Goal: Task Accomplishment & Management: Manage account settings

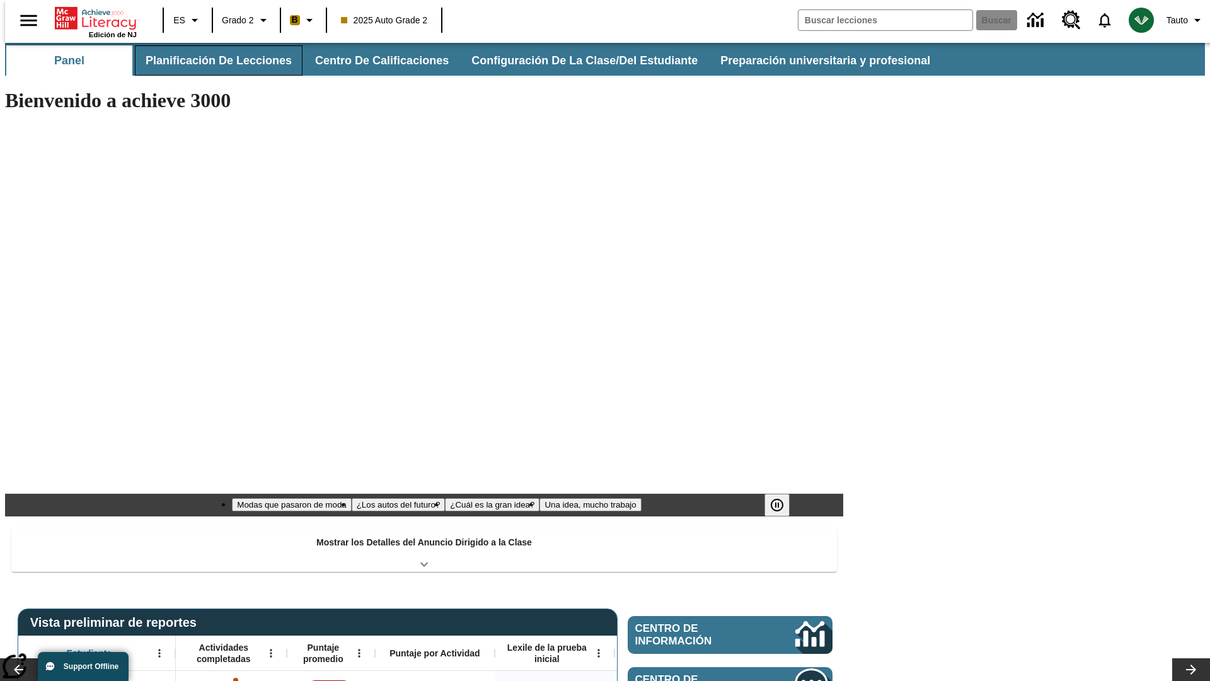
click at [211, 60] on button "Planificación de lecciones" at bounding box center [219, 60] width 168 height 30
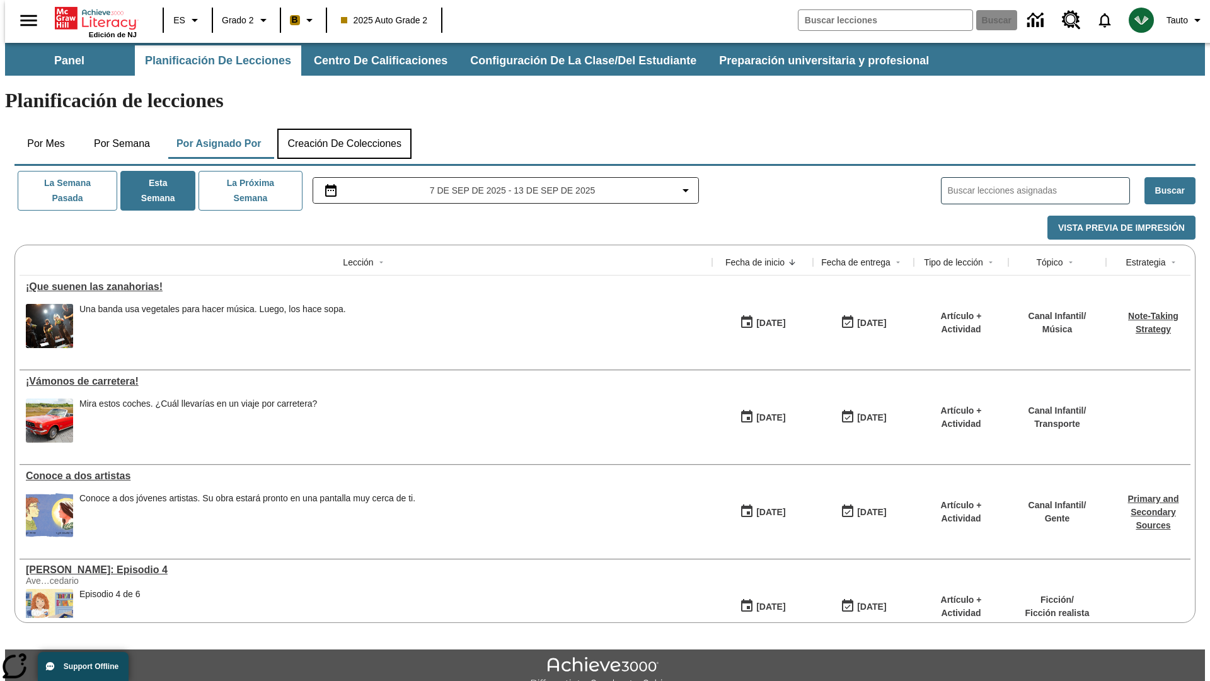
click at [344, 129] on button "Creación de colecciones" at bounding box center [344, 144] width 134 height 30
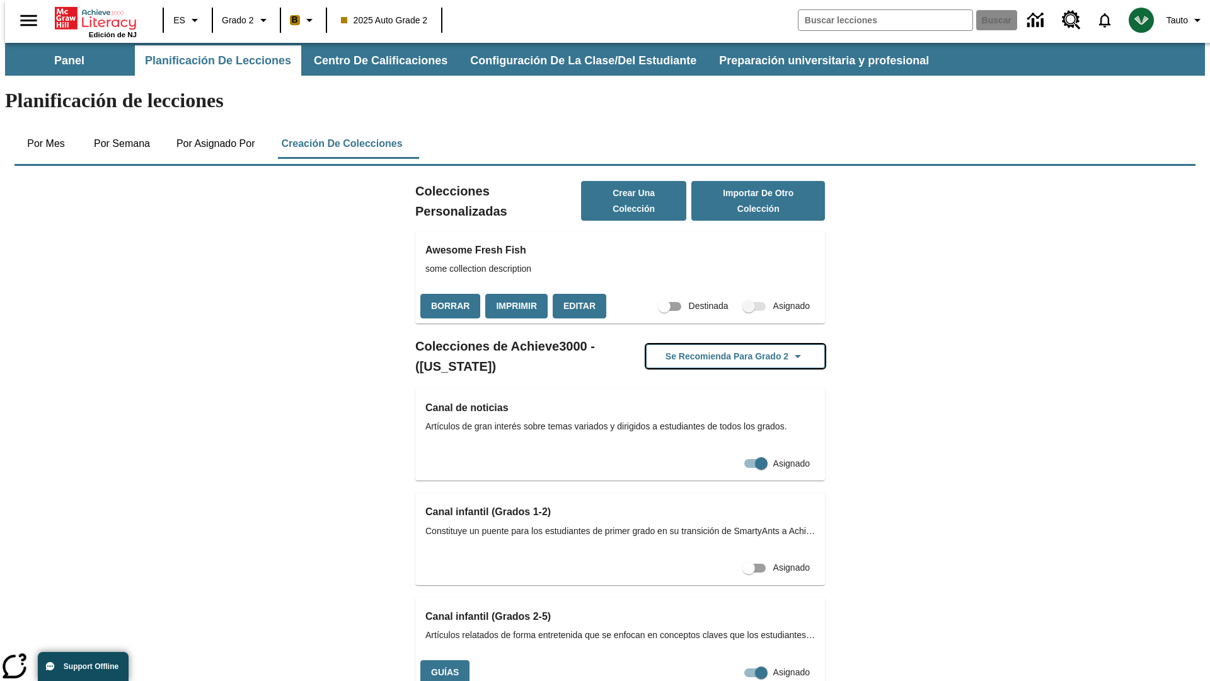
click at [715, 344] on button "Se recomienda para Grado 2" at bounding box center [735, 356] width 179 height 25
click at [725, 660] on input "Asignado" at bounding box center [761, 672] width 72 height 24
checkbox input "false"
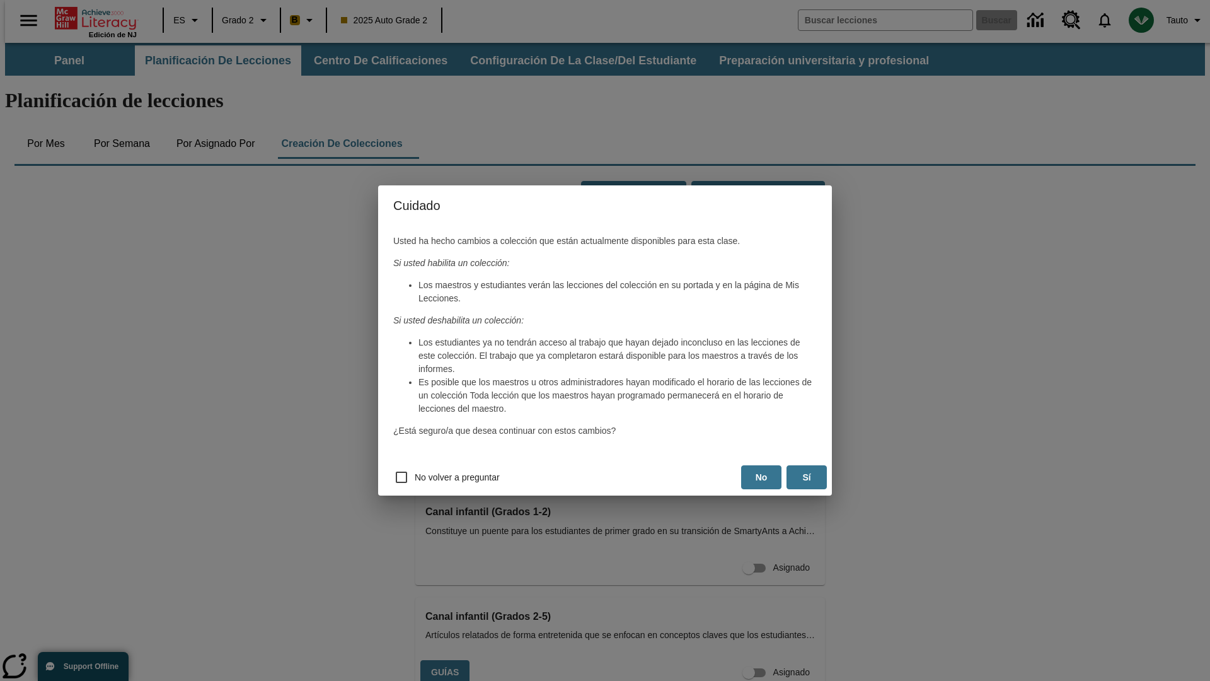
scroll to position [0, 11]
click at [807, 477] on button "Sí" at bounding box center [806, 477] width 40 height 25
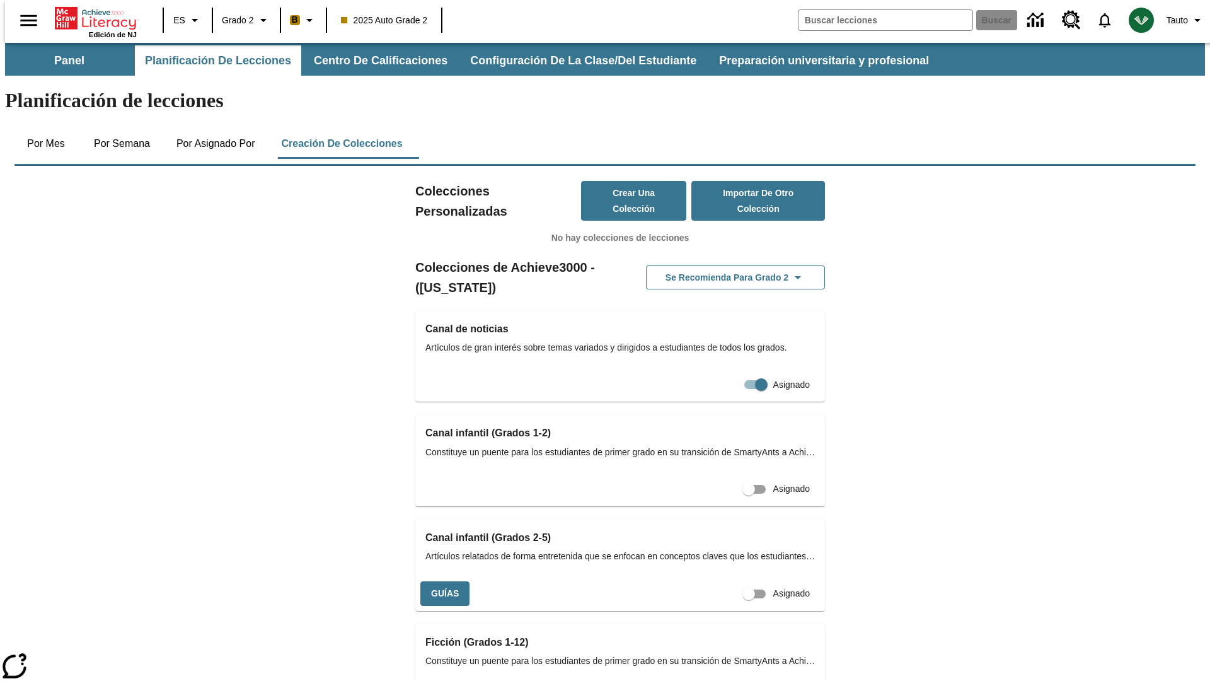
click at [726, 582] on input "Asignado" at bounding box center [749, 594] width 72 height 24
checkbox input "true"
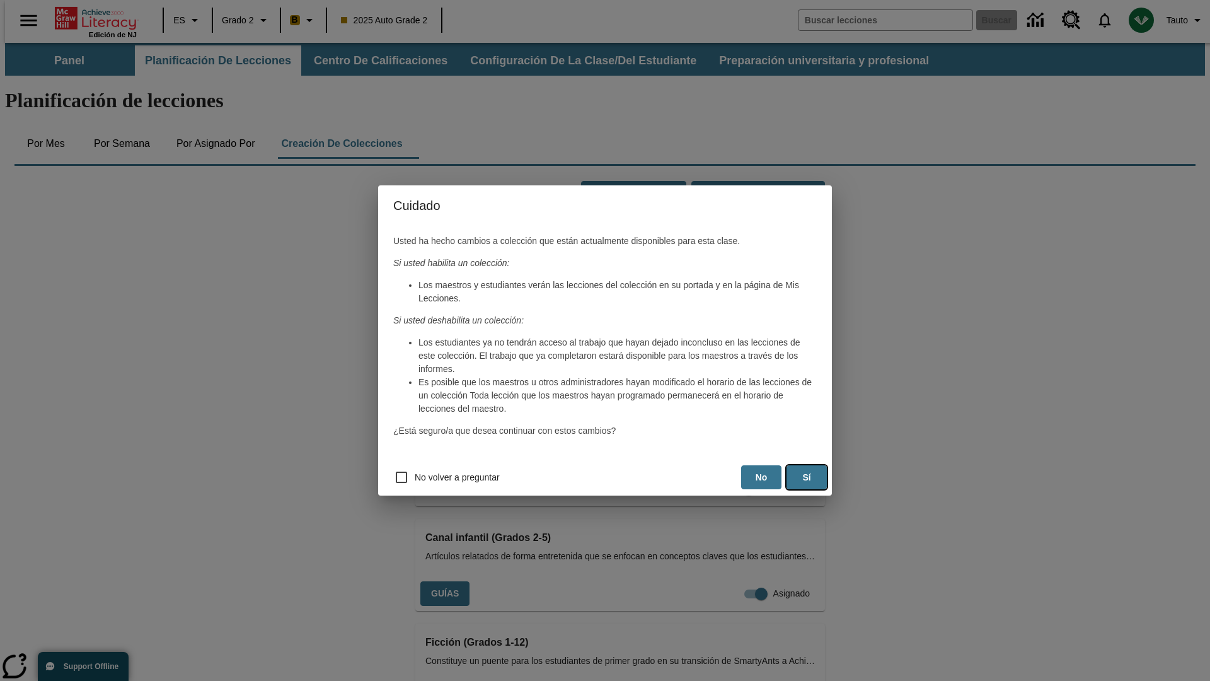
click at [807, 477] on button "Sí" at bounding box center [806, 477] width 40 height 25
